Goal: Task Accomplishment & Management: Manage account settings

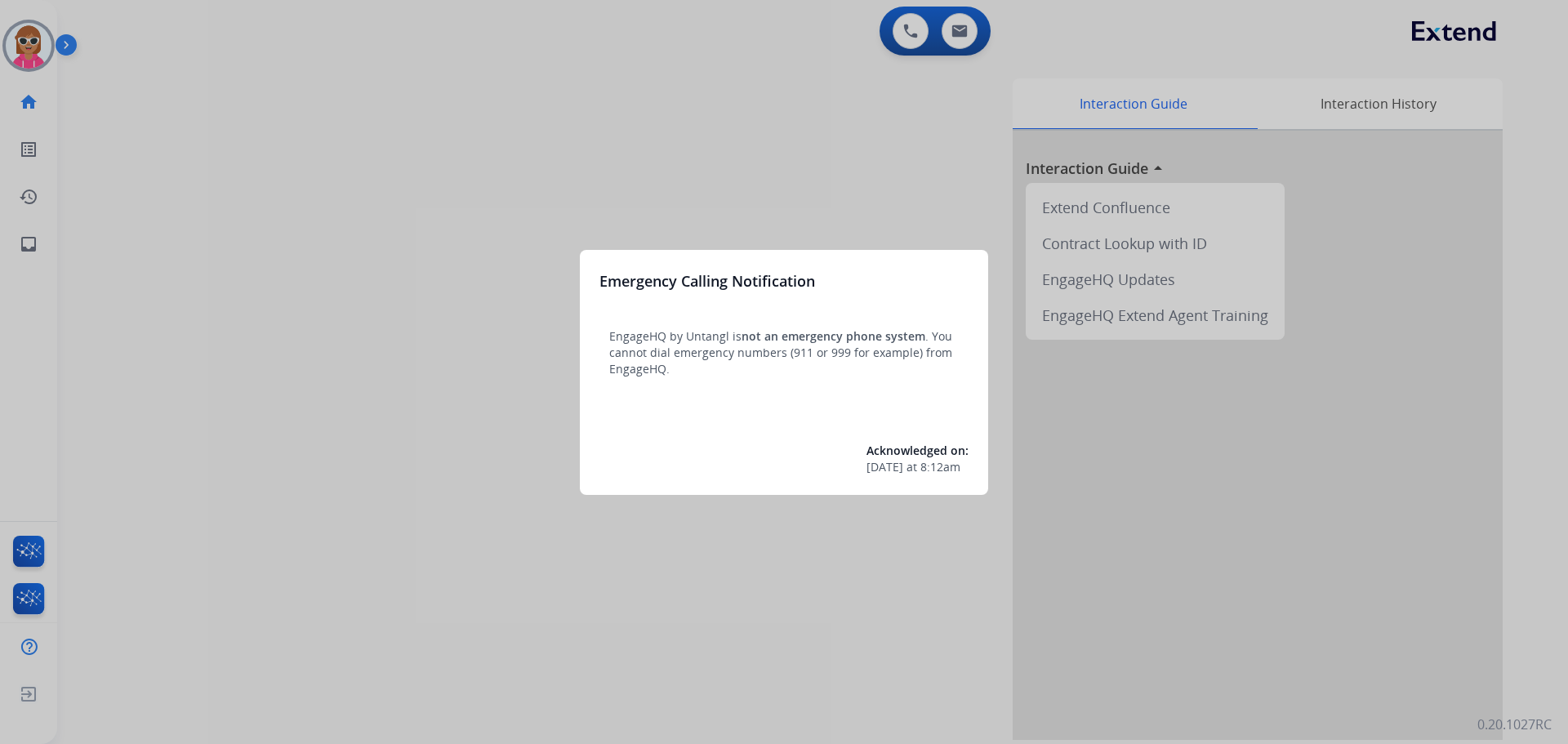
click at [18, 43] on div at bounding box center [784, 372] width 1568 height 744
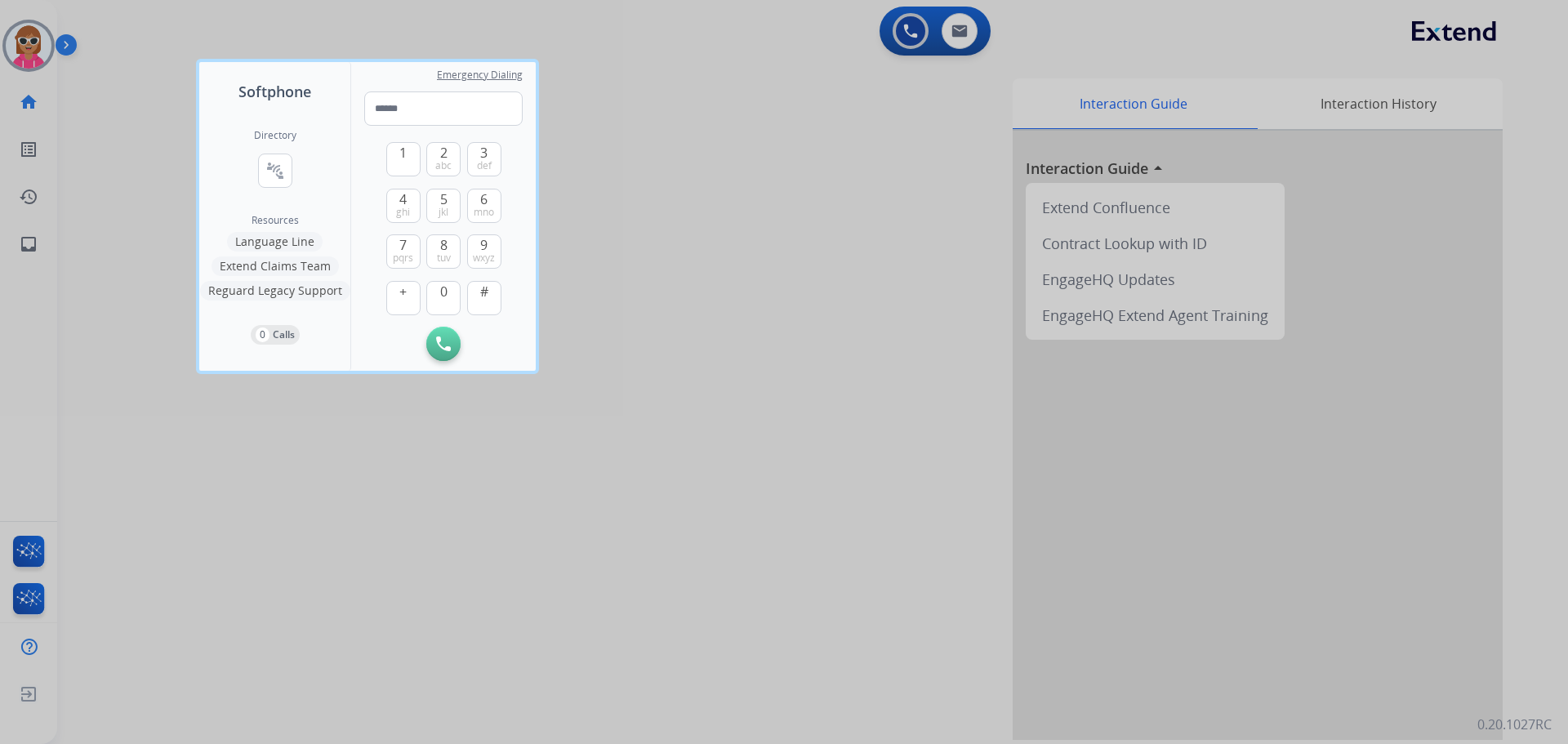
click at [593, 555] on div at bounding box center [784, 372] width 1568 height 744
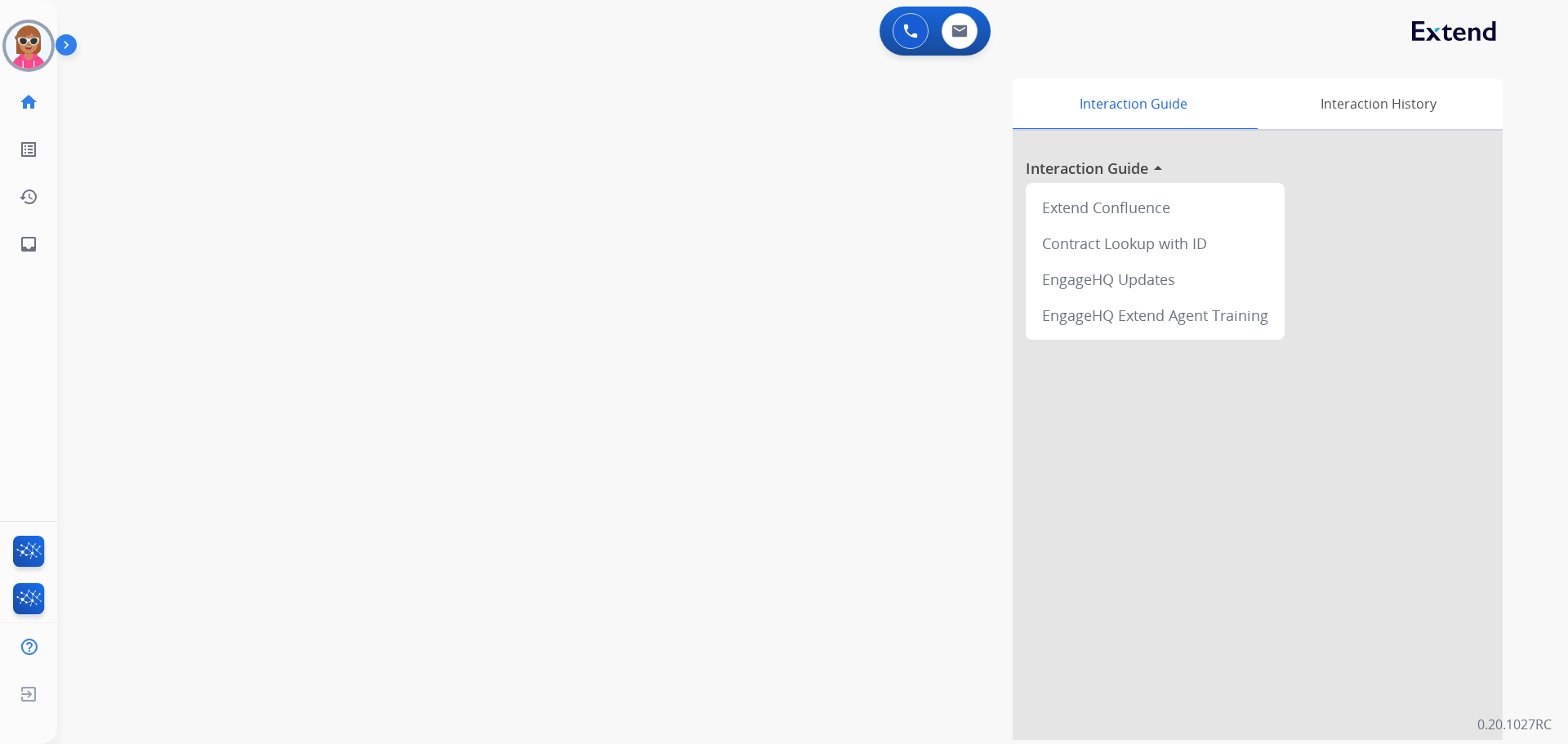
drag, startPoint x: 11, startPoint y: 17, endPoint x: 13, endPoint y: 31, distance: 14.1
click at [11, 18] on div "[PERSON_NAME] Offline Edit Avatar Agent: [PERSON_NAME] Profile: Extend_Training…" at bounding box center [28, 133] width 58 height 268
click at [16, 42] on img at bounding box center [28, 45] width 46 height 46
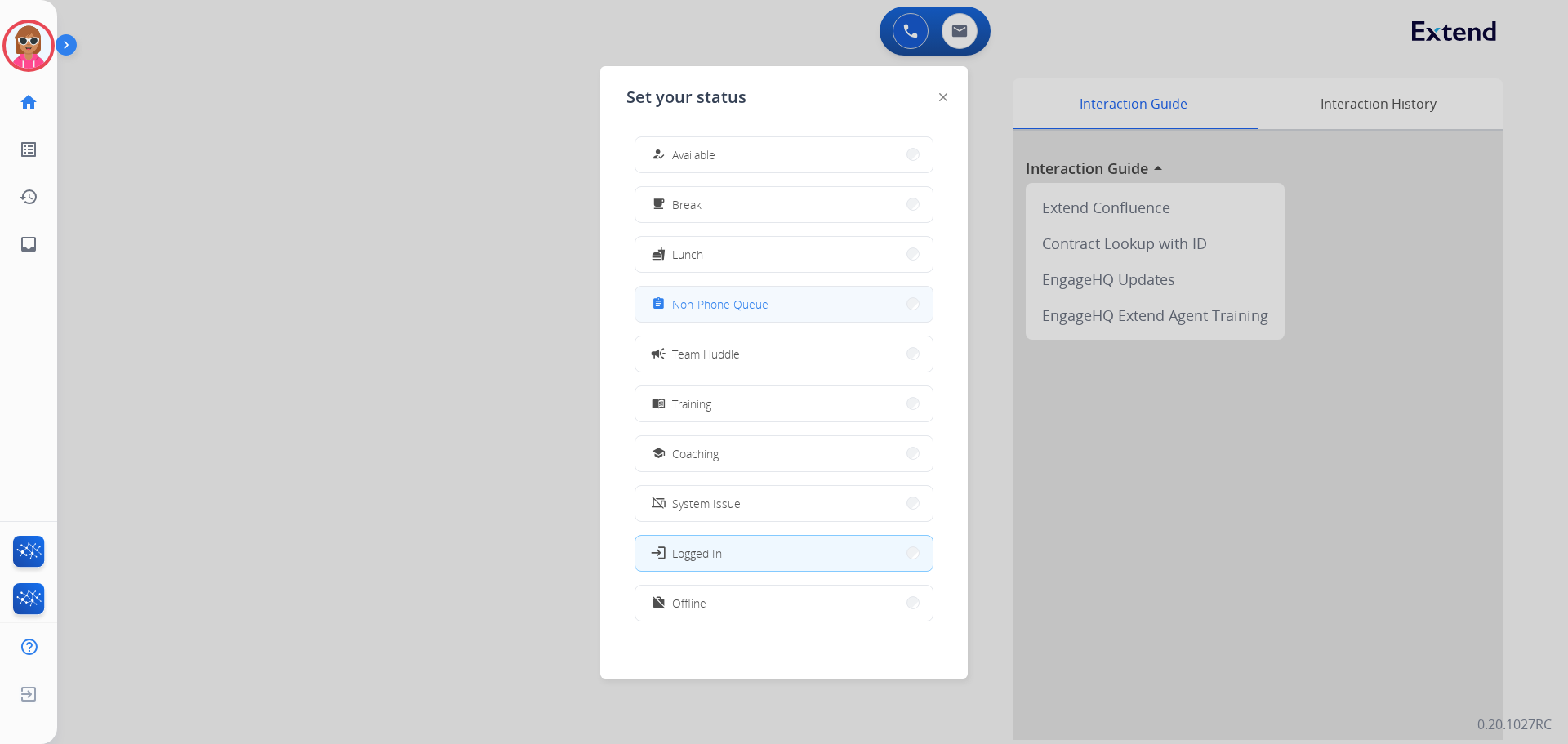
click at [746, 294] on button "assignment Non-Phone Queue" at bounding box center [784, 304] width 297 height 35
